Goal: Information Seeking & Learning: Learn about a topic

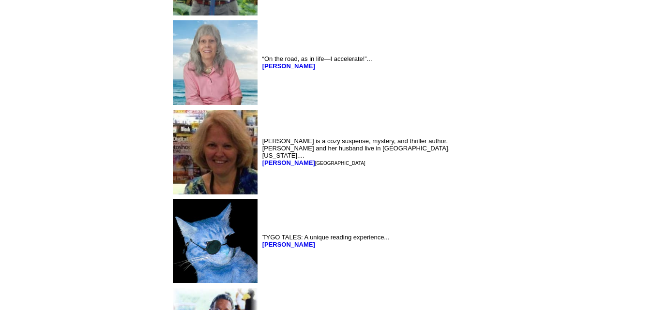
scroll to position [1136, 0]
click at [262, 160] on b "Riley Blake" at bounding box center [288, 163] width 53 height 7
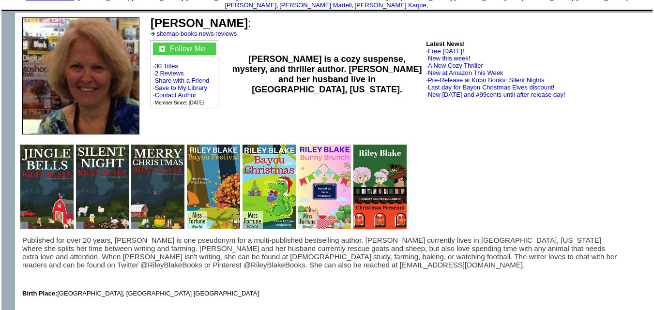
scroll to position [60, 0]
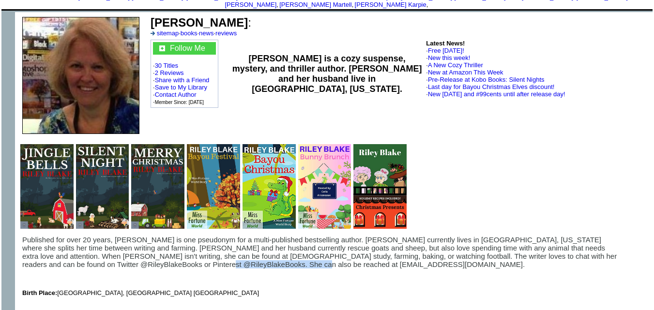
drag, startPoint x: 112, startPoint y: 257, endPoint x: 210, endPoint y: 260, distance: 97.3
click at [210, 260] on p "Published for over 20 years, [PERSON_NAME] is one pseudonym for a multi-publish…" at bounding box center [320, 252] width 597 height 33
copy span "rileyblakeauthor@gmail.com."
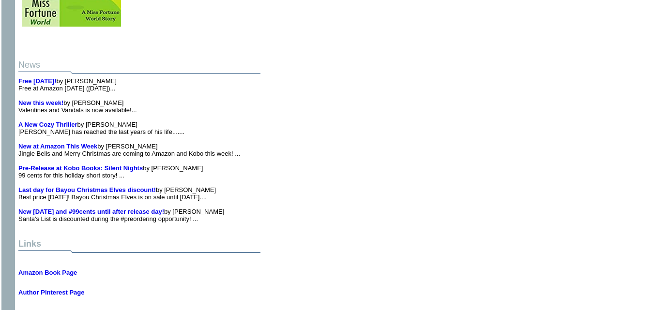
scroll to position [5191, 0]
click at [65, 269] on b "Amazon Book Page" at bounding box center [47, 272] width 59 height 7
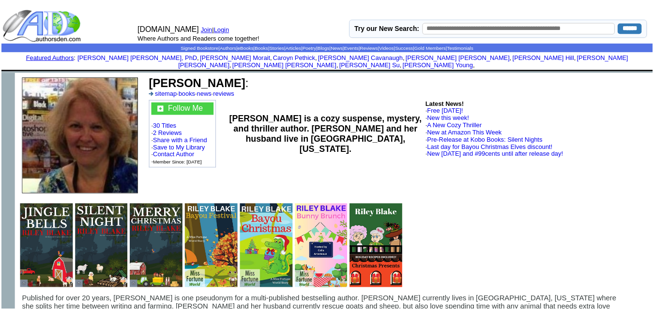
scroll to position [5191, 0]
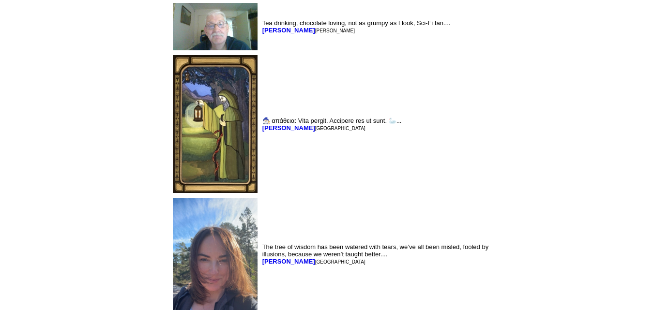
scroll to position [2515, 0]
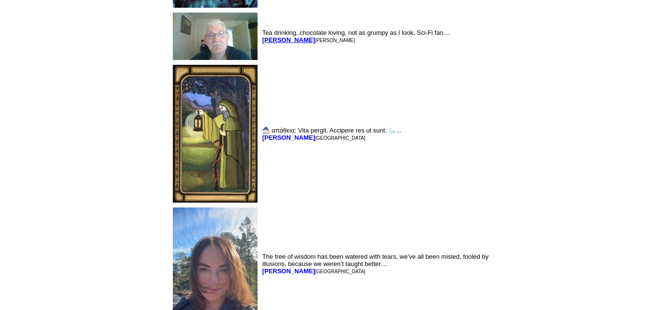
click at [262, 44] on b "John Newton" at bounding box center [288, 39] width 53 height 7
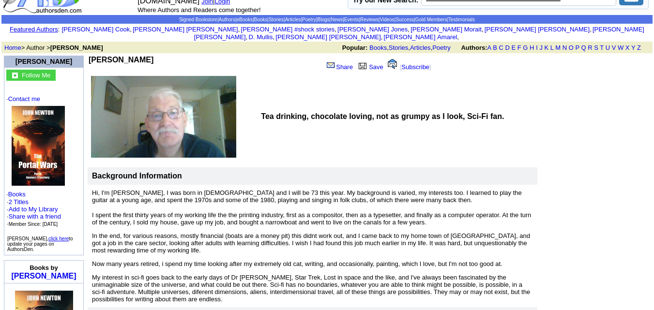
scroll to position [27, 0]
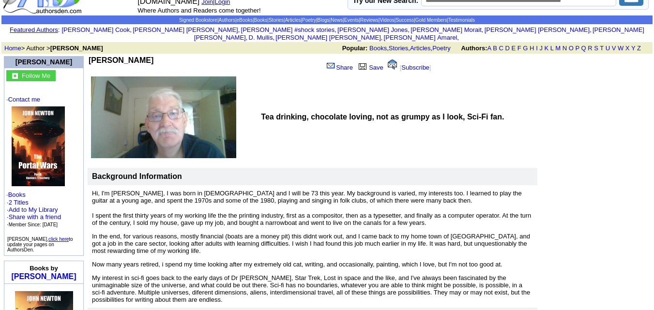
drag, startPoint x: 333, startPoint y: 214, endPoint x: 304, endPoint y: 188, distance: 39.4
click at [304, 159] on td "Tea drinking, chocolate loving, not as grumpy as I look, Sci-Fi fan." at bounding box center [397, 117] width 279 height 84
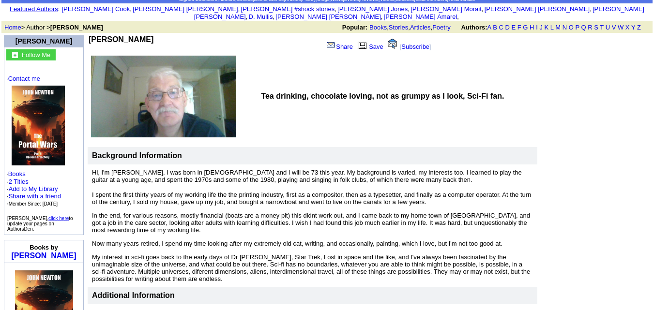
scroll to position [46, 0]
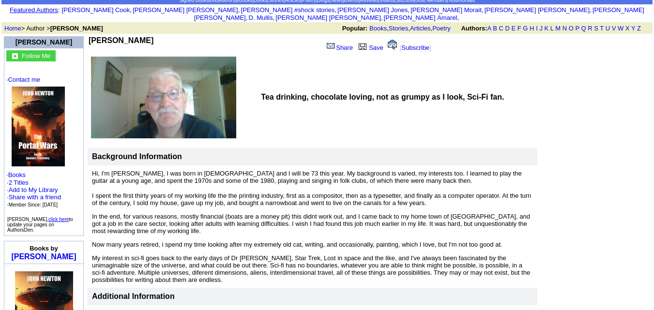
click at [22, 164] on link at bounding box center [38, 167] width 53 height 7
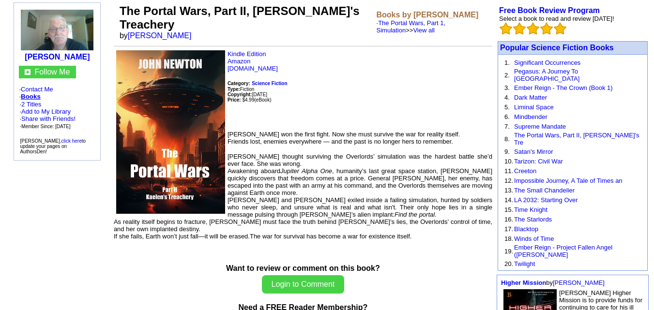
scroll to position [78, 0]
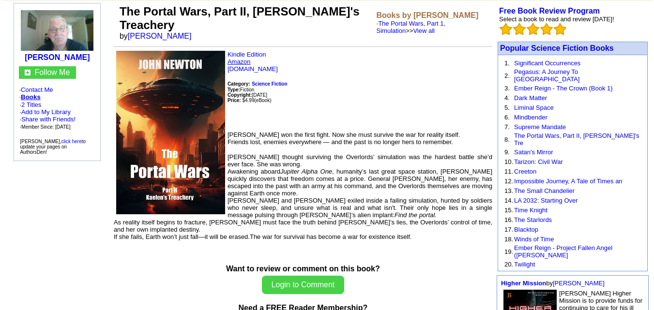
click at [243, 58] on link "Amazon" at bounding box center [238, 61] width 23 height 7
drag, startPoint x: 88, startPoint y: 82, endPoint x: 28, endPoint y: 84, distance: 59.5
click at [28, 64] on td "[PERSON_NAME]" at bounding box center [56, 35] width 81 height 58
copy b "John T. Newton"
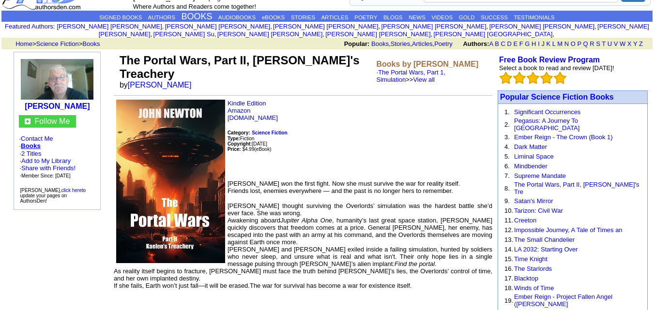
scroll to position [29, 0]
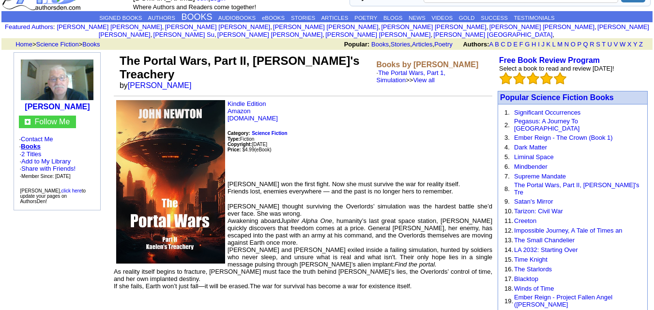
click at [279, 100] on p "Kindle Edition Amazon [DOMAIN_NAME] Category: Science Fiction Type: Fiction Cop…" at bounding box center [303, 136] width 378 height 73
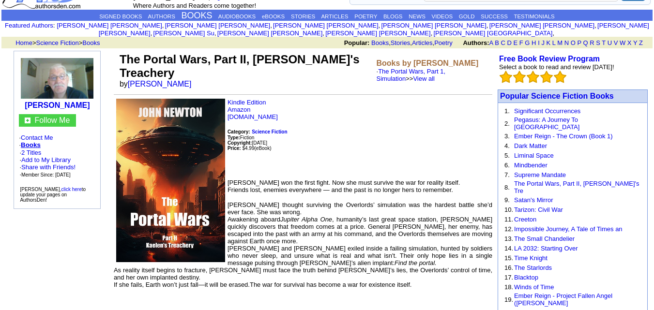
scroll to position [24, 0]
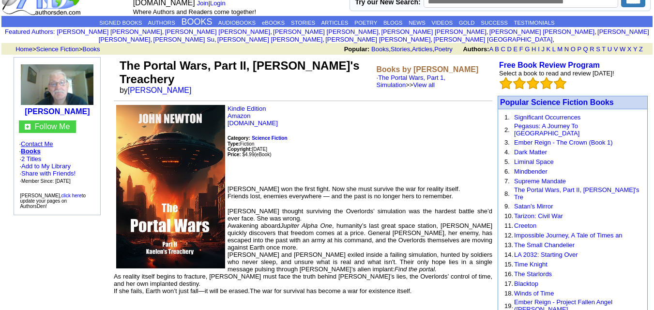
click at [45, 148] on link "Contact Me" at bounding box center [37, 143] width 32 height 7
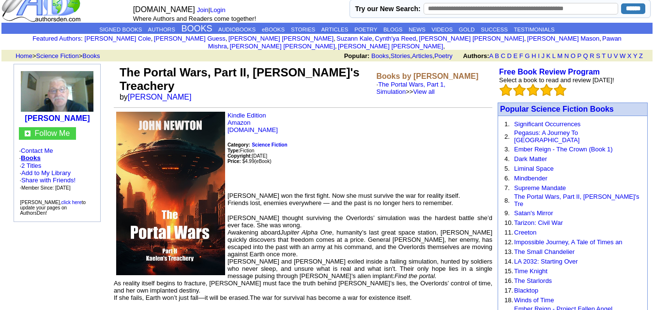
scroll to position [17, 0]
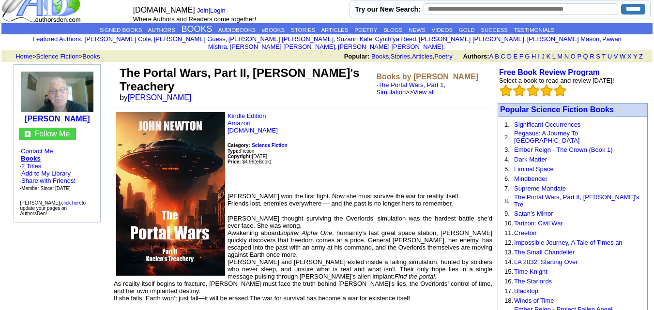
click at [58, 180] on p "Follow Me · Contact Me · Books · 2 Titles · Add to My Library · Share with Frie…" at bounding box center [57, 173] width 76 height 90
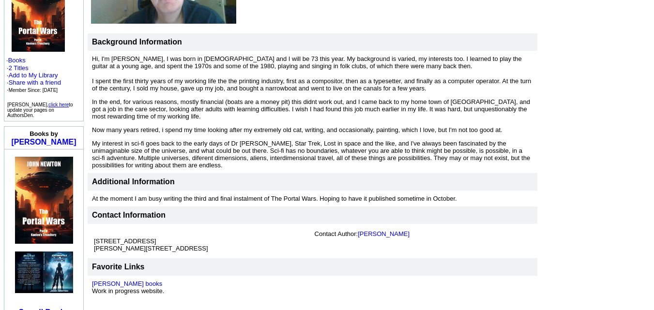
scroll to position [162, 0]
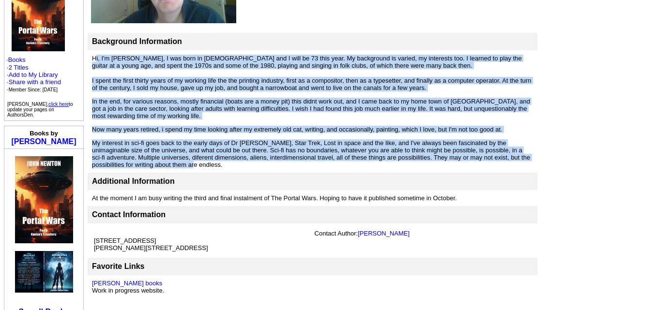
drag, startPoint x: 95, startPoint y: 116, endPoint x: 484, endPoint y: 222, distance: 403.2
click at [484, 173] on td "Hi, I'm [PERSON_NAME], I was born in [DEMOGRAPHIC_DATA] and I will be 73 this y…" at bounding box center [313, 111] width 450 height 122
copy td "Hi, I'm [PERSON_NAME], I was born in [DEMOGRAPHIC_DATA] and I will be 73 this y…"
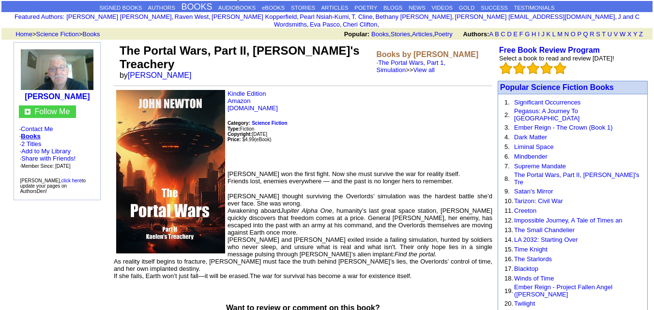
scroll to position [40, 0]
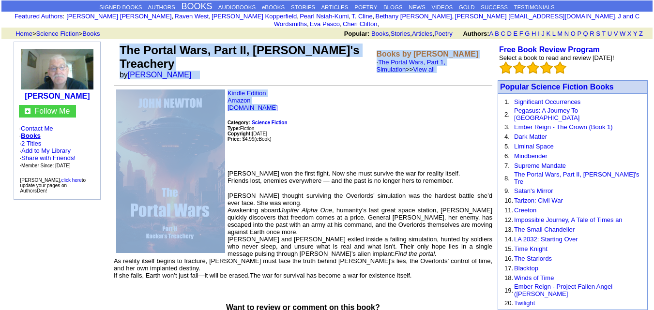
drag, startPoint x: 122, startPoint y: 39, endPoint x: 367, endPoint y: 99, distance: 252.6
click at [367, 99] on p "Kindle Edition Amazon Amazon.co.uk Category: Science Fiction Type: Fiction Copy…" at bounding box center [303, 126] width 378 height 73
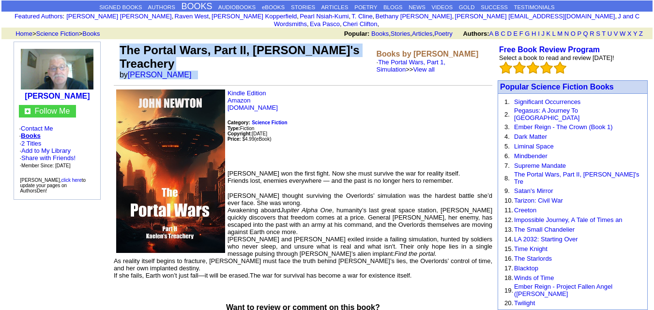
drag, startPoint x: 120, startPoint y: 39, endPoint x: 191, endPoint y: 63, distance: 75.1
click at [191, 63] on td "The Portal Wars, Part II, Kaelen's Treachery by John T. Newton" at bounding box center [246, 62] width 257 height 40
copy td "The Portal Wars, Part II, Kaelen's Treachery by John T. Newton"
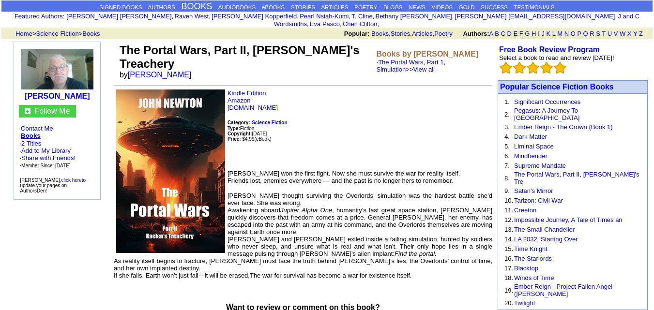
click at [306, 112] on p "Kindle Edition Amazon Amazon.co.uk Category: Science Fiction Type: Fiction Copy…" at bounding box center [303, 126] width 378 height 73
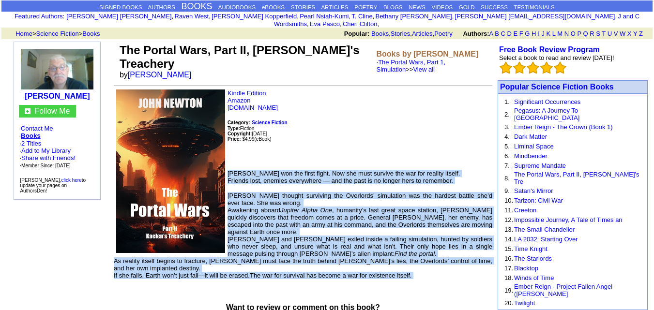
drag, startPoint x: 228, startPoint y: 165, endPoint x: 384, endPoint y: 274, distance: 190.1
copy td "Samantha won the first fight. Now she must survive the war for reality itself. …"
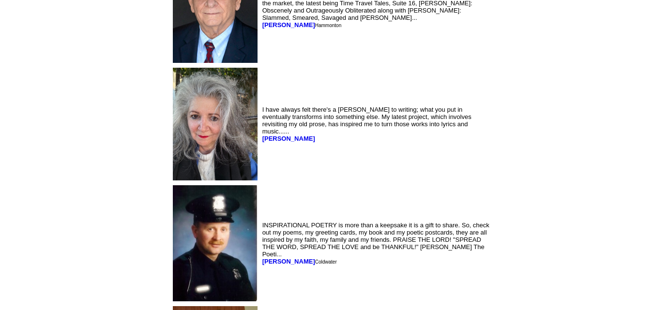
scroll to position [3441, 0]
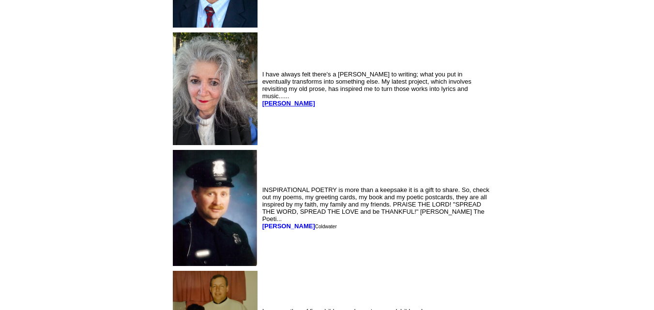
click at [262, 107] on b "Gloria Buono" at bounding box center [288, 103] width 53 height 7
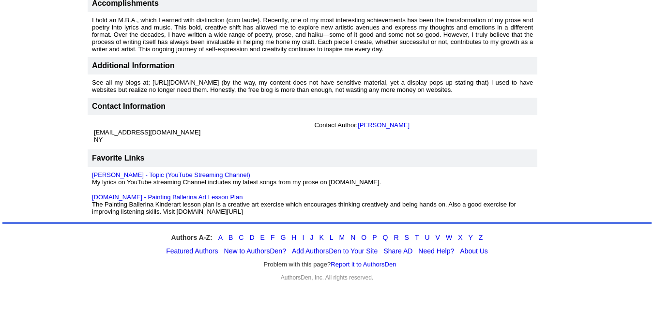
scroll to position [641, 0]
drag, startPoint x: 204, startPoint y: 131, endPoint x: 94, endPoint y: 132, distance: 109.8
click at [94, 132] on font "[EMAIL_ADDRESS][DOMAIN_NAME] [GEOGRAPHIC_DATA]" at bounding box center [147, 135] width 106 height 15
copy font "[EMAIL_ADDRESS][DOMAIN_NAME]"
click at [227, 105] on td "Contact Information" at bounding box center [313, 105] width 450 height 17
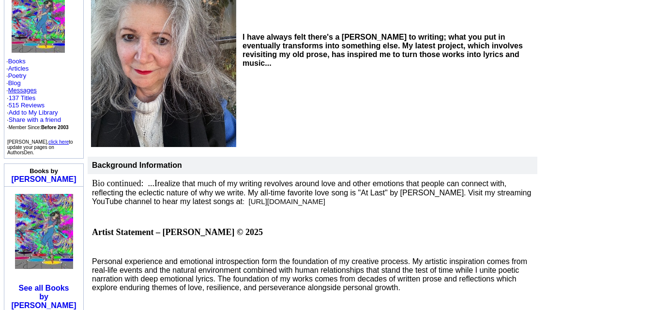
scroll to position [148, 0]
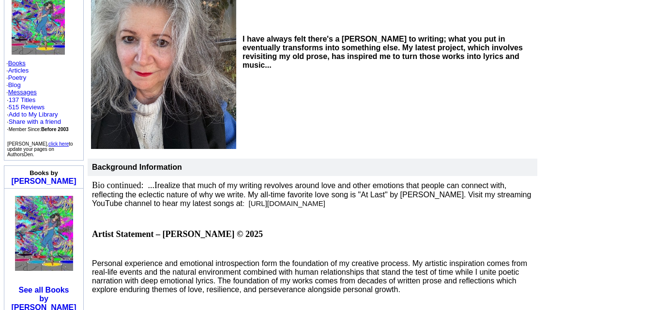
click at [25, 60] on link "Books" at bounding box center [16, 63] width 17 height 7
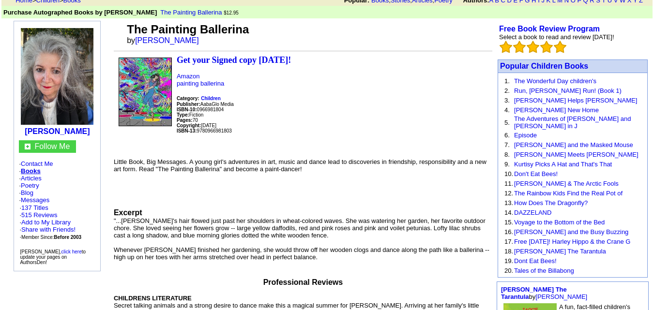
scroll to position [72, 0]
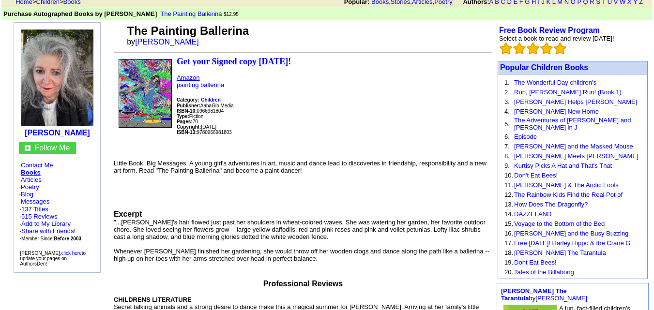
click at [190, 74] on link "Amazon" at bounding box center [188, 77] width 23 height 7
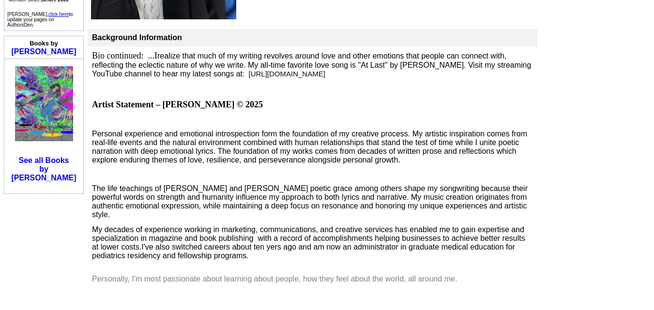
scroll to position [277, 0]
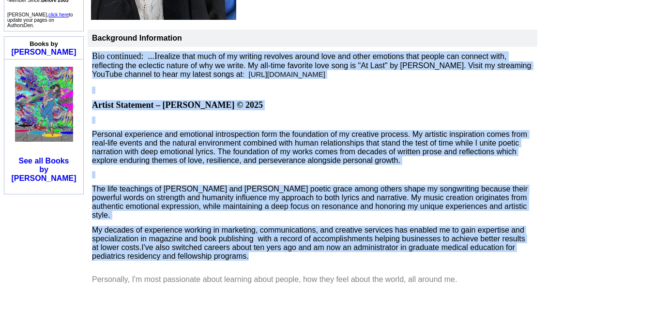
drag, startPoint x: 92, startPoint y: 47, endPoint x: 301, endPoint y: 251, distance: 292.2
click at [301, 251] on td "Bio continued: ...I realize that much of my writing revolves around love and ot…" at bounding box center [313, 186] width 450 height 278
copy td "Bio continued: ...I realize that much of my writing revolves around love and ot…"
click at [525, 153] on p "Personal experience and emotional introspection form the foundation of my creat…" at bounding box center [312, 147] width 441 height 35
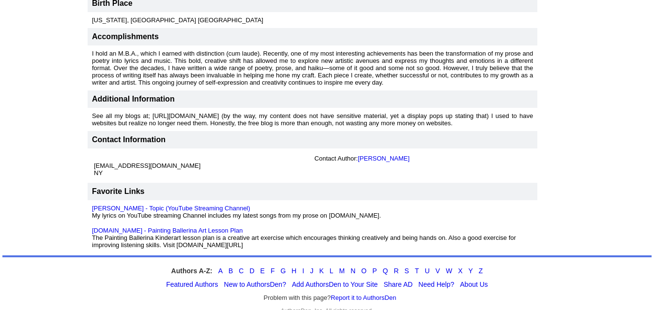
scroll to position [602, 0]
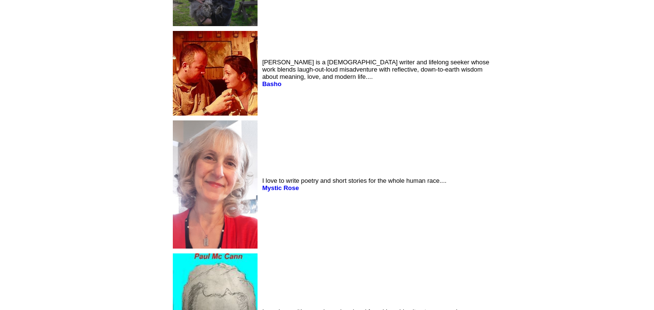
scroll to position [4191, 0]
click at [262, 191] on b "Mystic Rose" at bounding box center [280, 187] width 37 height 7
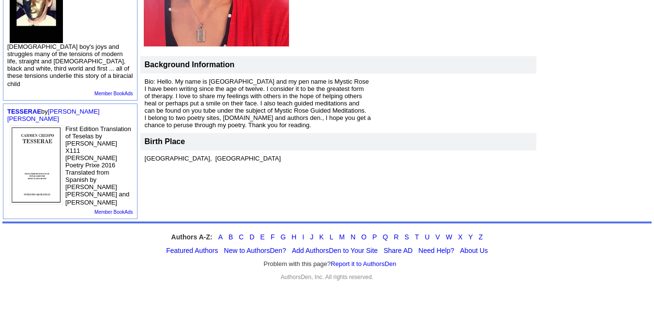
scroll to position [326, 0]
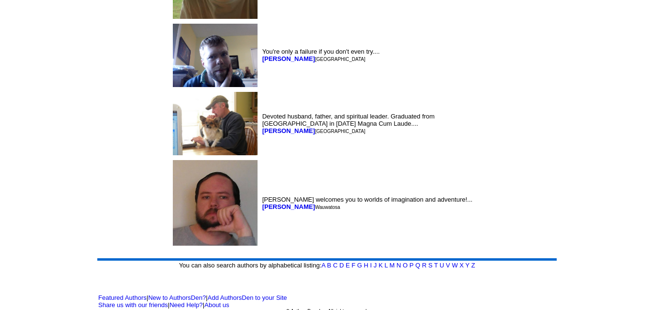
scroll to position [4926, 0]
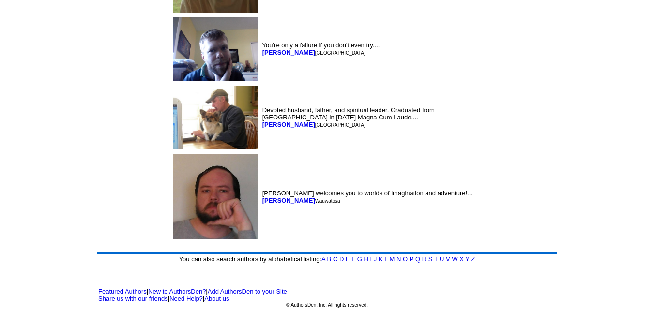
click at [329, 258] on link "B" at bounding box center [329, 258] width 4 height 7
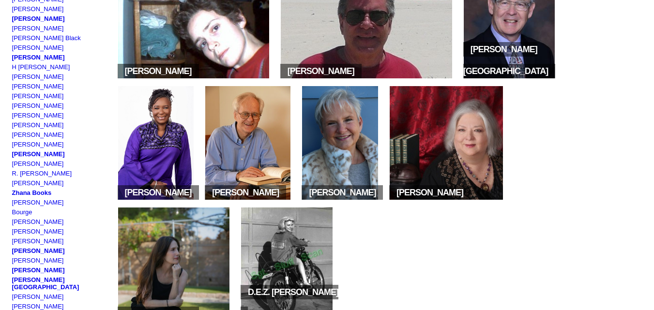
scroll to position [536, 0]
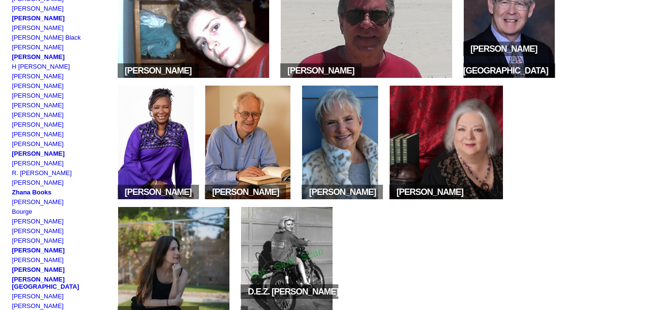
click at [456, 187] on h2 "[PERSON_NAME]" at bounding box center [449, 192] width 120 height 22
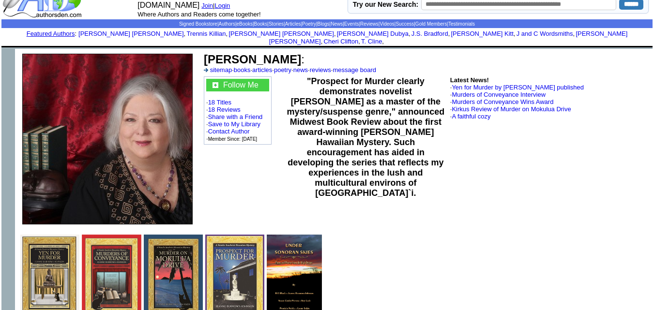
scroll to position [21, 0]
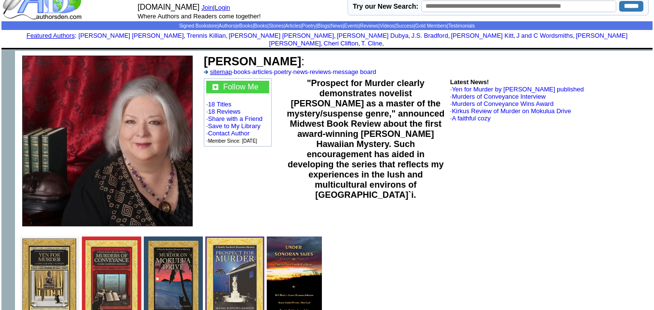
click at [218, 68] on link "sitemap" at bounding box center [221, 71] width 22 height 7
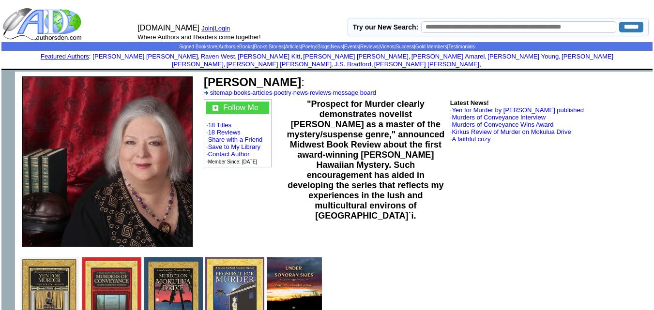
scroll to position [21, 0]
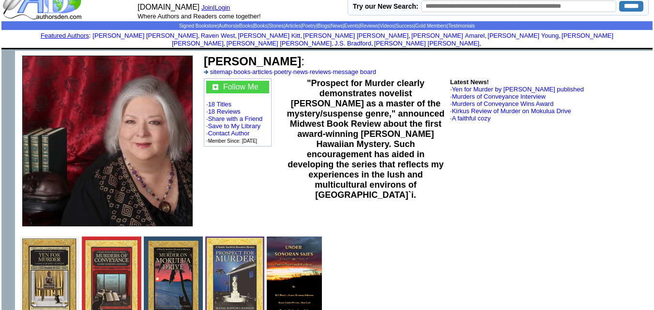
drag, startPoint x: 346, startPoint y: 53, endPoint x: 206, endPoint y: 47, distance: 140.9
click at [206, 55] on font "[PERSON_NAME] :" at bounding box center [254, 61] width 101 height 13
copy b "[PERSON_NAME]"
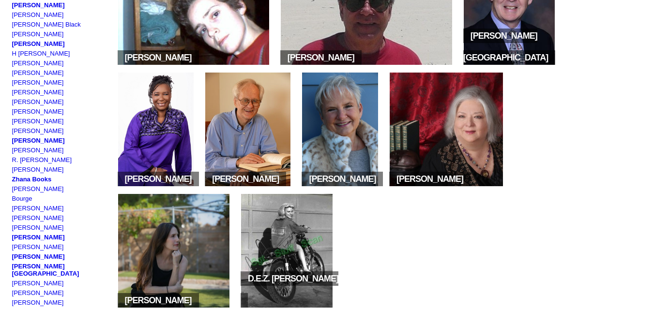
scroll to position [550, 0]
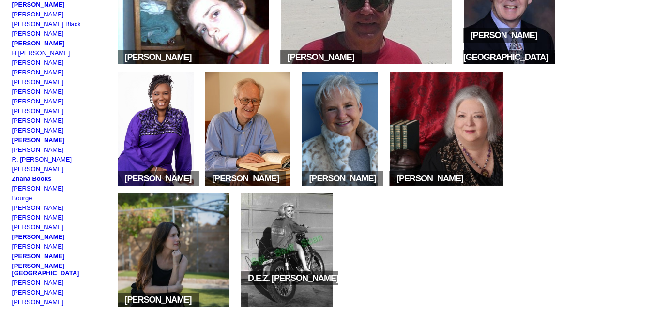
click at [344, 171] on span "Monica Broussard" at bounding box center [341, 178] width 81 height 15
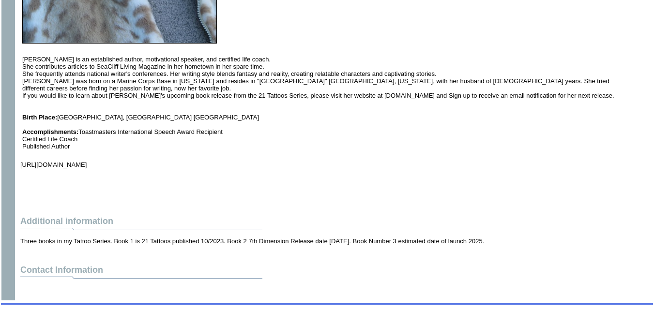
scroll to position [345, 0]
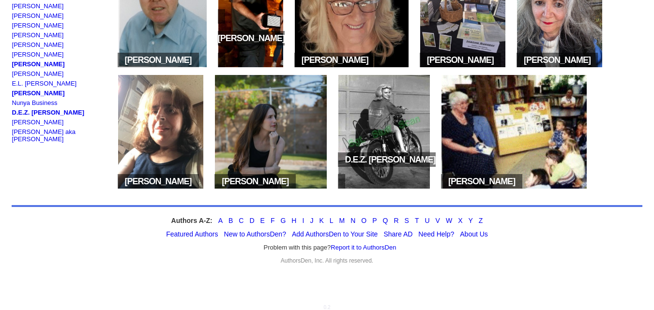
scroll to position [1216, 0]
click at [238, 218] on div "Authors A-Z: A B C D E F G H I J K L M N O P Q R S T U V W X Y Z" at bounding box center [327, 221] width 631 height 8
click at [252, 219] on link "D" at bounding box center [251, 221] width 5 height 8
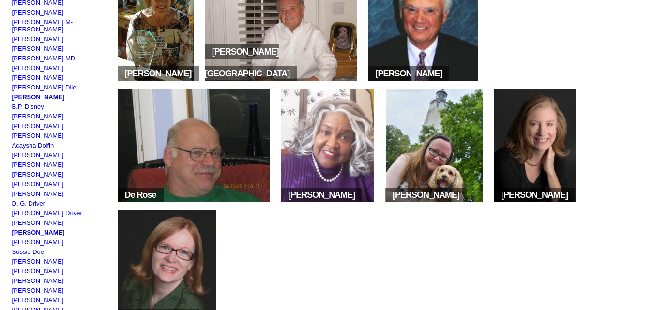
scroll to position [470, 0]
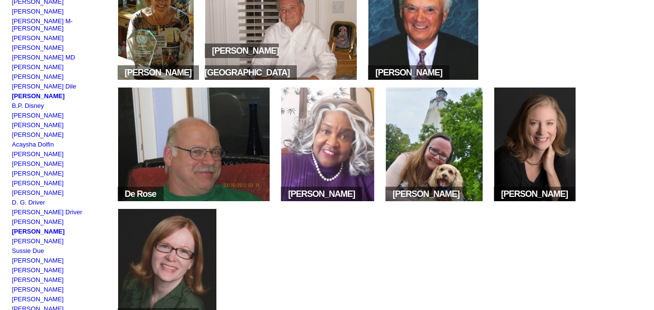
click at [406, 153] on img at bounding box center [434, 145] width 97 height 114
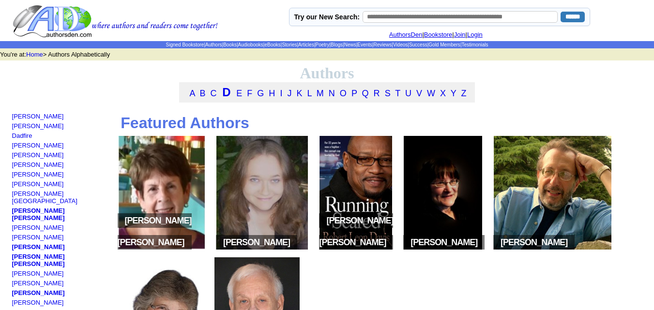
scroll to position [470, 0]
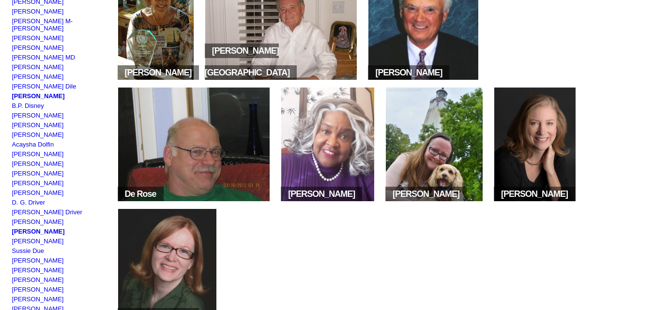
click at [325, 187] on img at bounding box center [327, 145] width 93 height 114
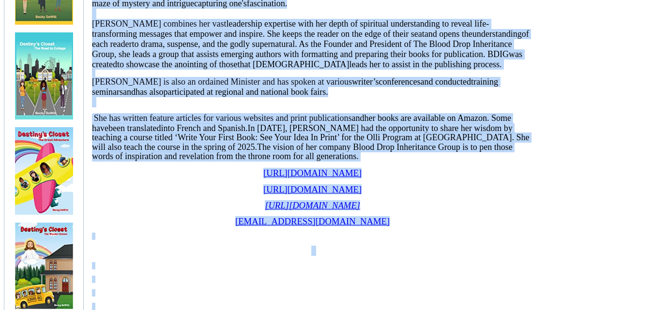
scroll to position [514, 0]
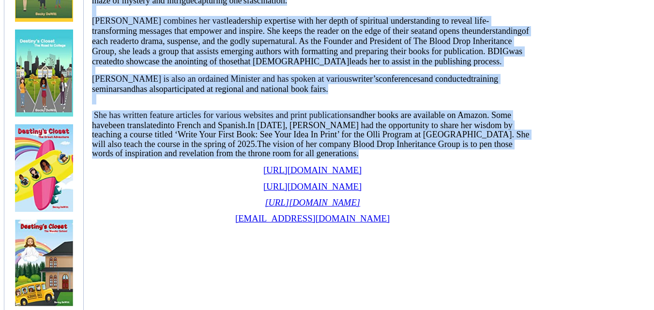
drag, startPoint x: 92, startPoint y: 53, endPoint x: 313, endPoint y: 136, distance: 236.0
click at [313, 136] on td "As a Christian author, Becky's writings reveal trials and tribulations as well …" at bounding box center [313, 94] width 450 height 600
copy td "As a Christian author, Becky's writings reveal trials and tribulations as well …"
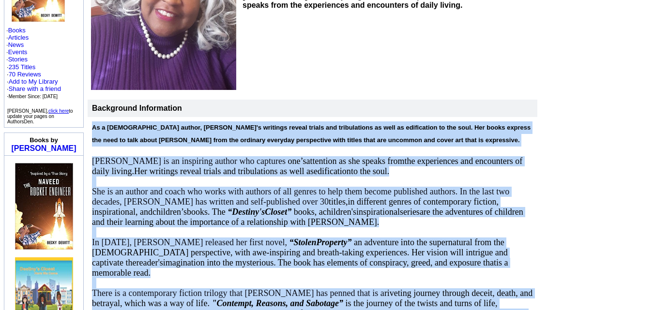
scroll to position [190, 0]
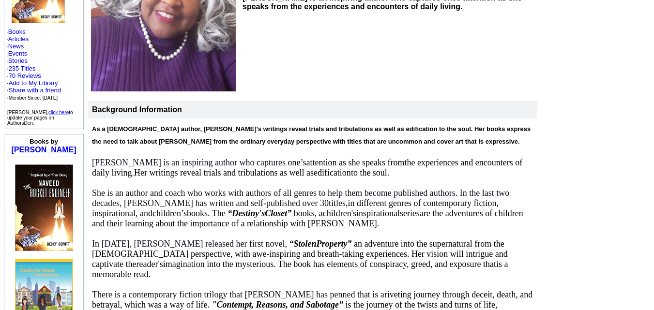
click at [280, 36] on td "Becky DeWitt is an inspiring author who captures ones’attention as she speaks f…" at bounding box center [389, 2] width 298 height 180
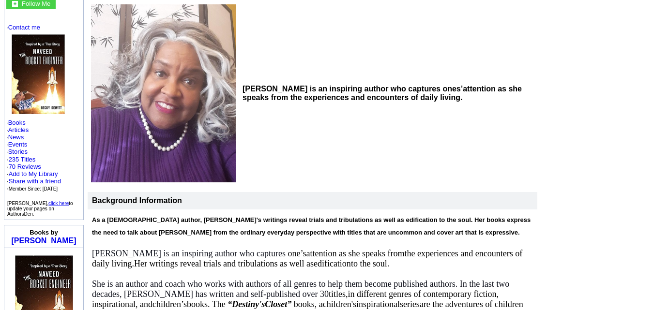
scroll to position [99, 0]
click at [60, 228] on td "Books by [PERSON_NAME]" at bounding box center [43, 236] width 79 height 23
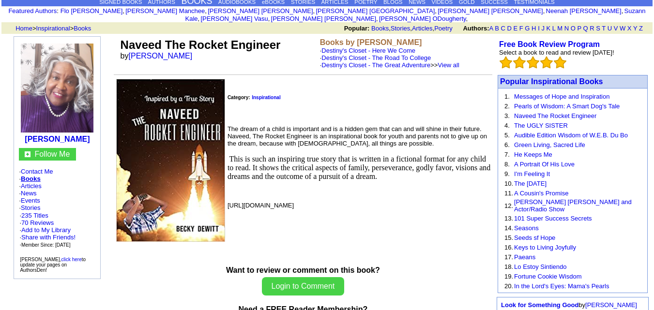
scroll to position [41, 0]
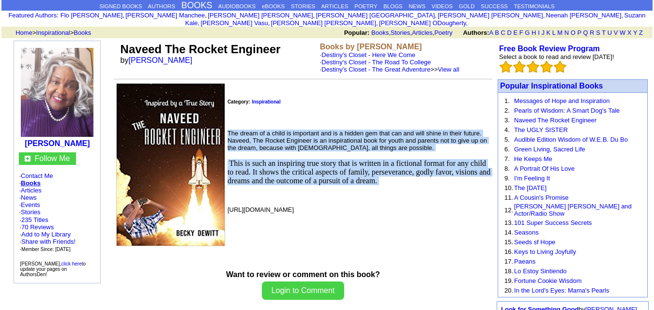
drag, startPoint x: 227, startPoint y: 129, endPoint x: 359, endPoint y: 182, distance: 141.3
click at [359, 182] on td "Category: Inspirational The dream of a child is important and is a hidden gem t…" at bounding box center [303, 164] width 378 height 163
copy td "The dream of a child is important and is a hidden gem that can and will shine i…"
click at [328, 117] on td "Category: Inspirational The dream of a child is important and is a hidden gem t…" at bounding box center [303, 164] width 378 height 163
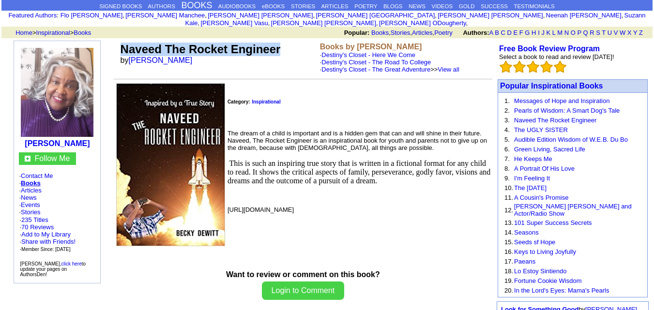
drag, startPoint x: 285, startPoint y: 47, endPoint x: 123, endPoint y: 32, distance: 162.3
copy table "Naveed The Rocket Engineer"
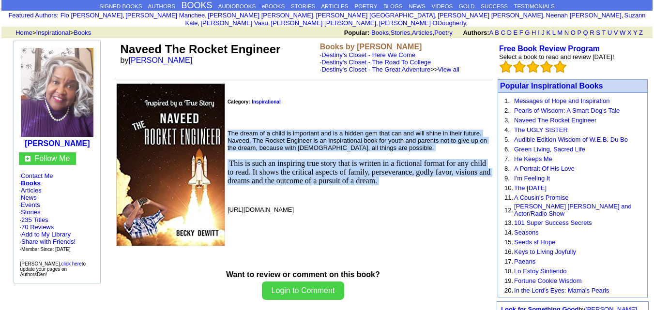
drag, startPoint x: 227, startPoint y: 125, endPoint x: 299, endPoint y: 183, distance: 92.9
click at [299, 183] on td "Category: Inspirational The dream of a child is important and is a hidden gem t…" at bounding box center [303, 164] width 378 height 163
copy td "The dream of a child is important and is a hidden gem that can and will shine i…"
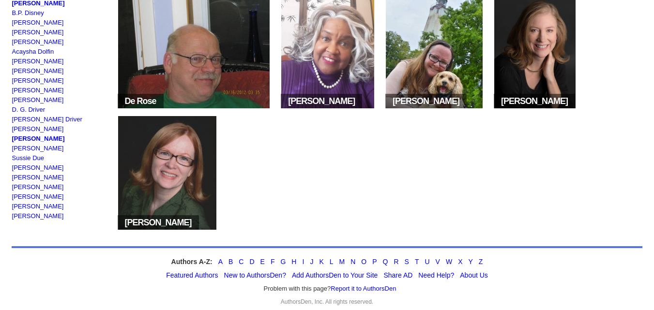
scroll to position [565, 0]
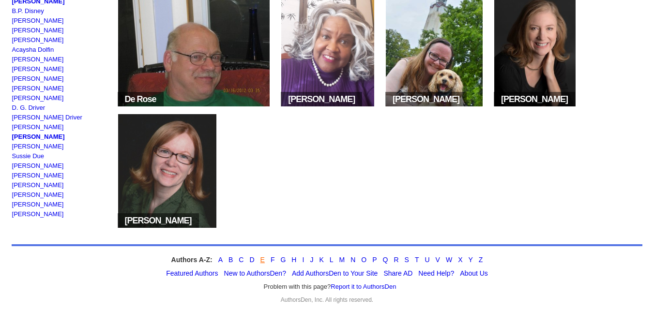
click at [261, 264] on link "E" at bounding box center [262, 260] width 4 height 8
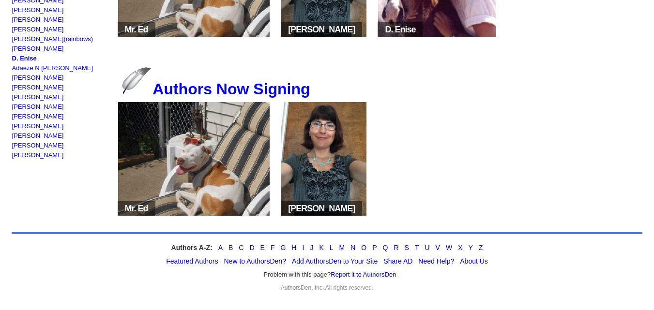
scroll to position [231, 0]
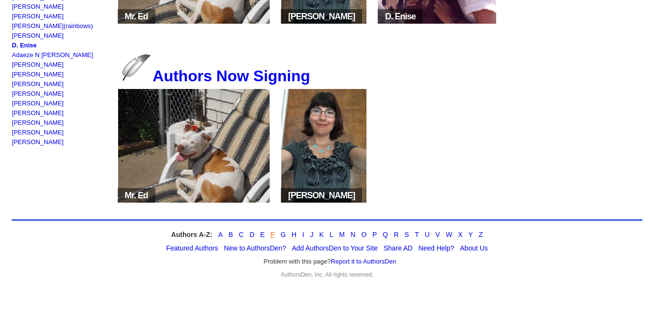
click at [271, 233] on link "F" at bounding box center [272, 235] width 4 height 8
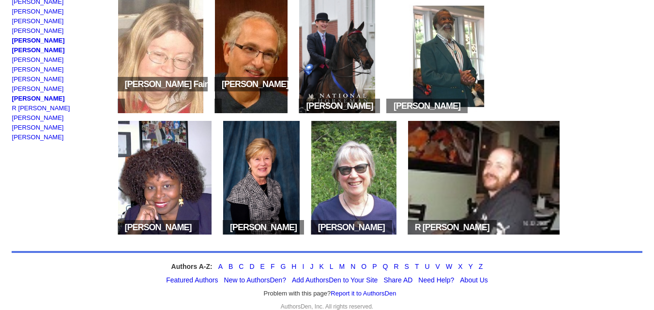
scroll to position [316, 0]
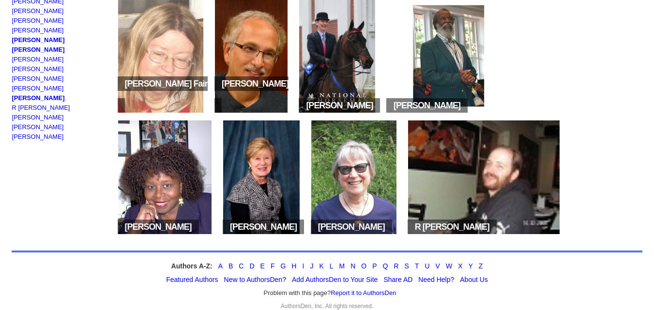
click at [356, 212] on img at bounding box center [353, 177] width 85 height 114
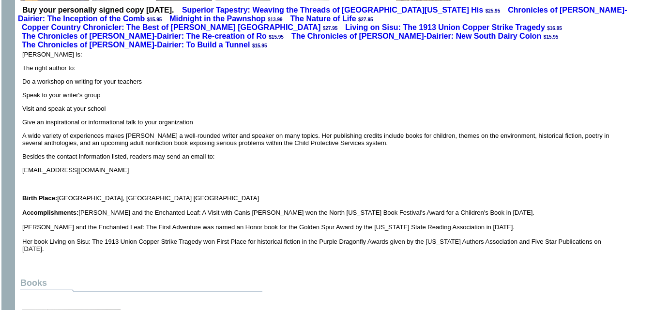
scroll to position [342, 0]
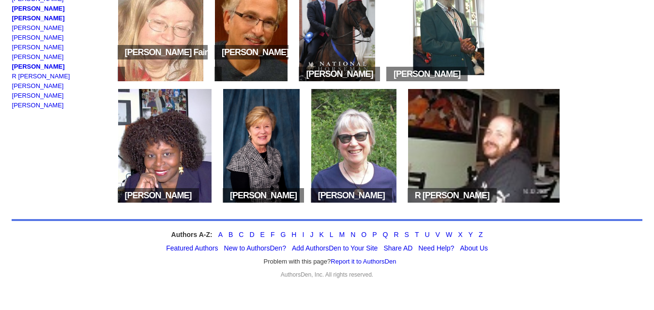
scroll to position [352, 0]
click at [363, 138] on img at bounding box center [353, 146] width 85 height 114
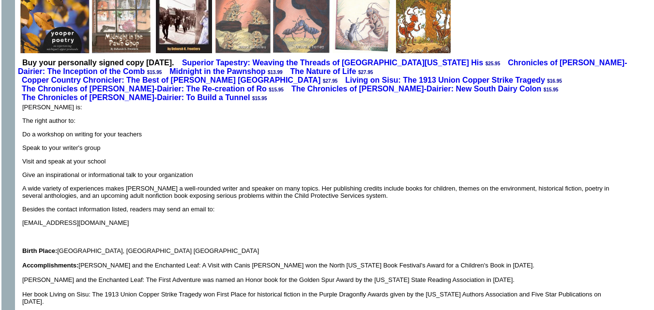
scroll to position [291, 0]
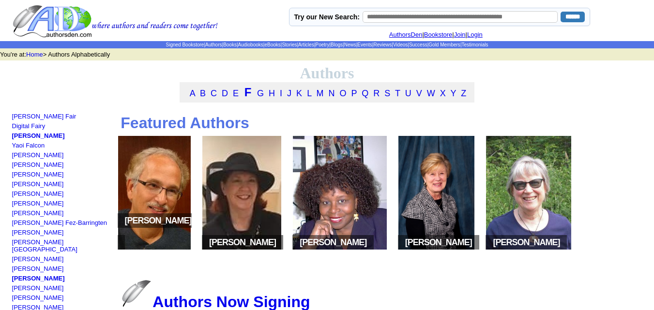
scroll to position [352, 0]
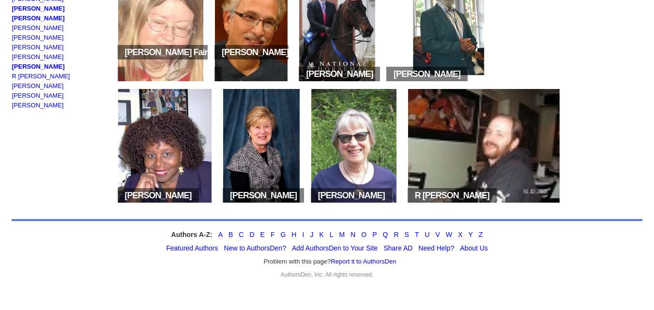
click at [281, 230] on div "Authors A-Z: A B C D E F G H I J K L M N O P Q R S T U V W X Y Z Featured Autho…" at bounding box center [327, 253] width 631 height 69
click at [283, 235] on link "G" at bounding box center [282, 235] width 5 height 8
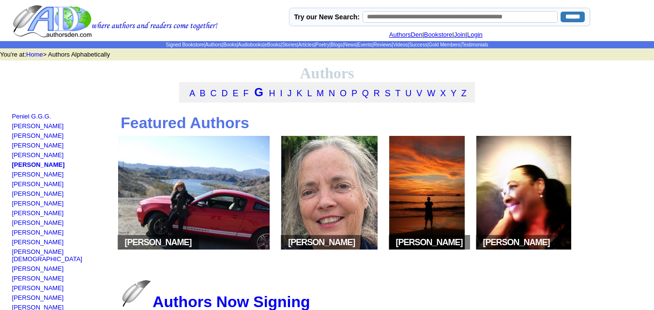
click at [313, 197] on img at bounding box center [329, 193] width 96 height 114
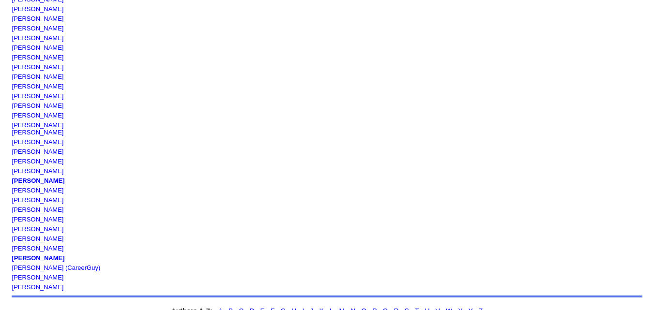
scroll to position [569, 0]
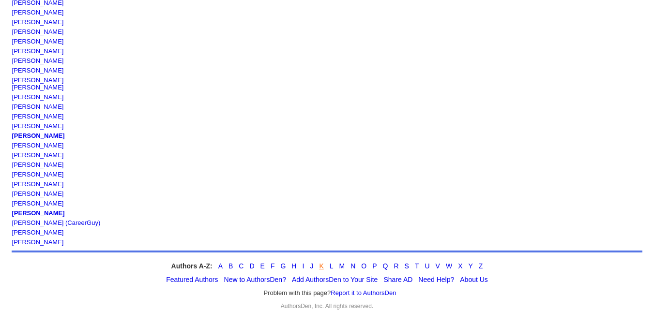
click at [322, 262] on link "K" at bounding box center [321, 266] width 4 height 8
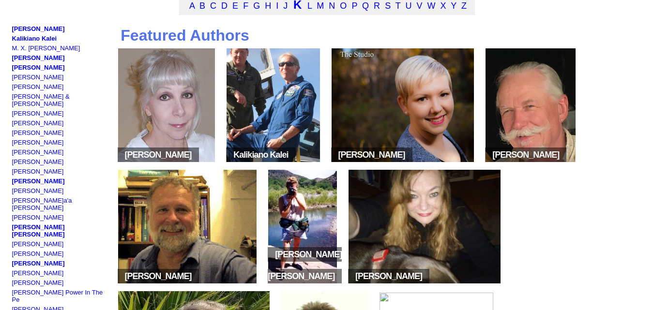
scroll to position [77, 0]
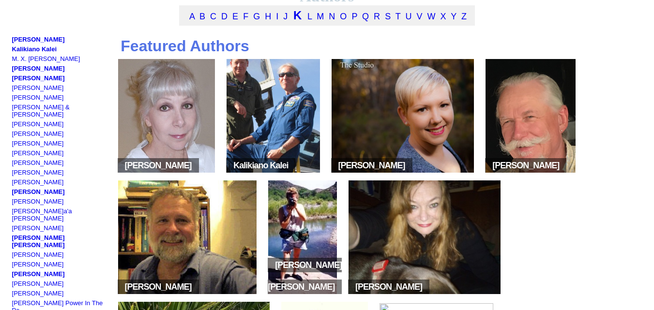
click at [525, 143] on img at bounding box center [530, 116] width 90 height 114
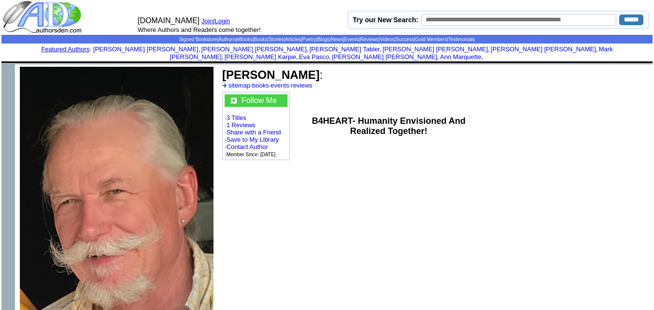
scroll to position [7, 0]
drag, startPoint x: 307, startPoint y: 70, endPoint x: 228, endPoint y: 58, distance: 79.9
click at [228, 64] on td "[PERSON_NAME] : sitemap · books · events · reviews Follow Me · 3 Titles · 1 Rev…" at bounding box center [380, 189] width 324 height 250
copy td "[PERSON_NAME]"
click at [304, 68] on b "[PERSON_NAME]" at bounding box center [270, 74] width 97 height 13
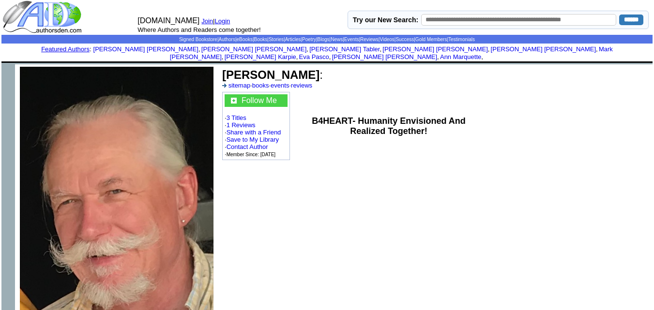
drag, startPoint x: 308, startPoint y: 67, endPoint x: 224, endPoint y: 63, distance: 84.8
click at [224, 68] on b "[PERSON_NAME]" at bounding box center [270, 74] width 97 height 13
copy b "[PERSON_NAME]"
